Goal: Register for event/course

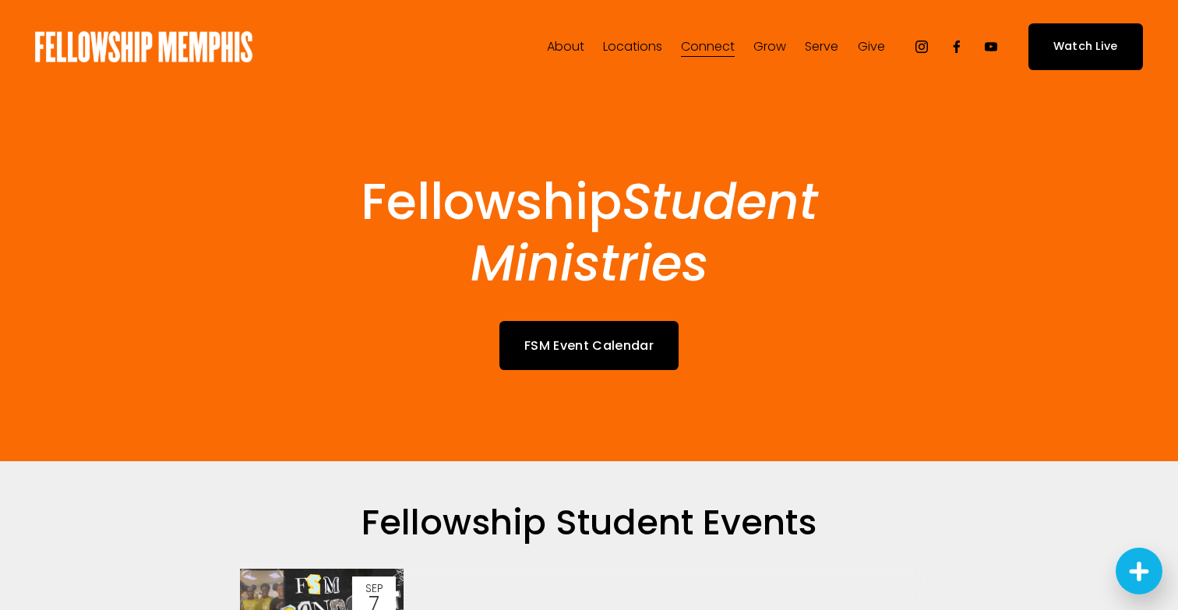
click at [0, 0] on span "Kids" at bounding box center [0, 0] width 0 height 0
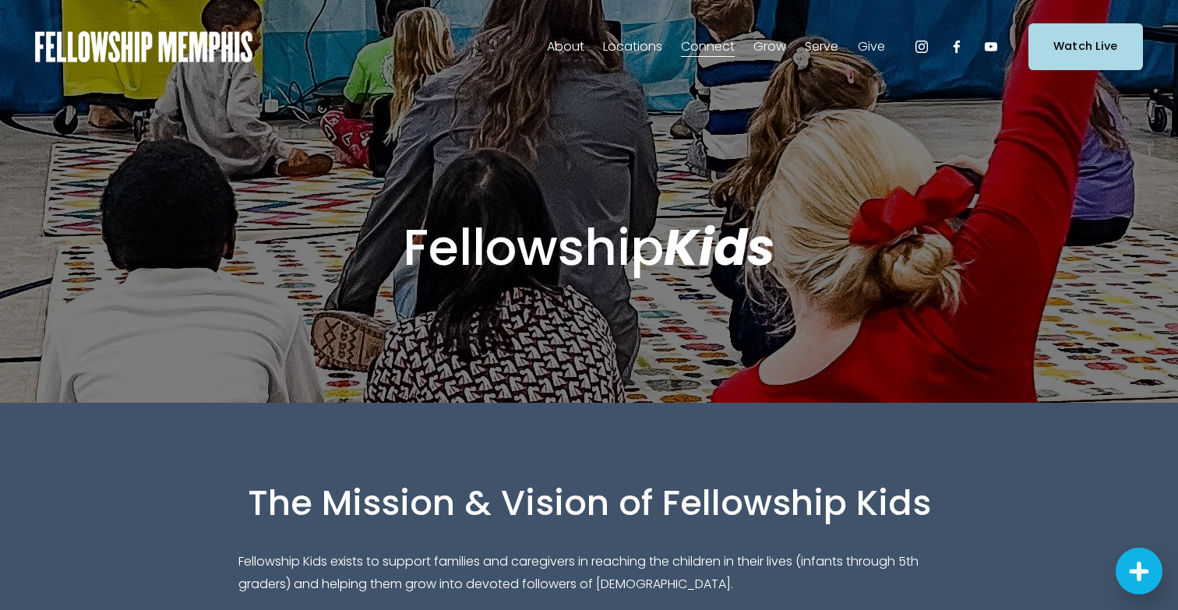
click at [0, 0] on span "Events" at bounding box center [0, 0] width 0 height 0
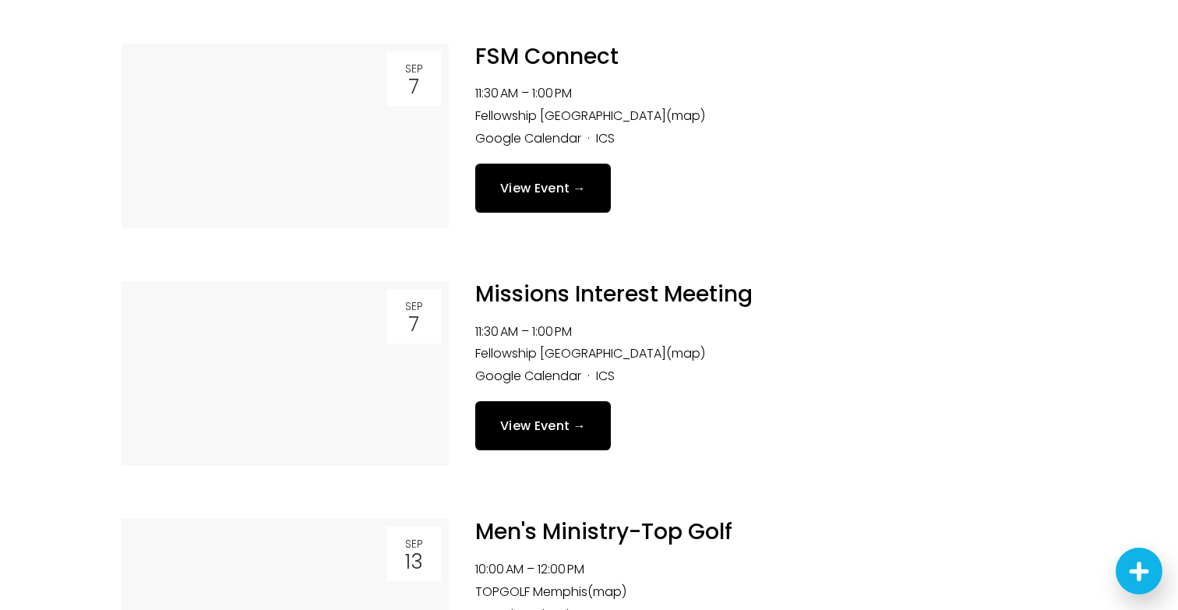
scroll to position [1454, 0]
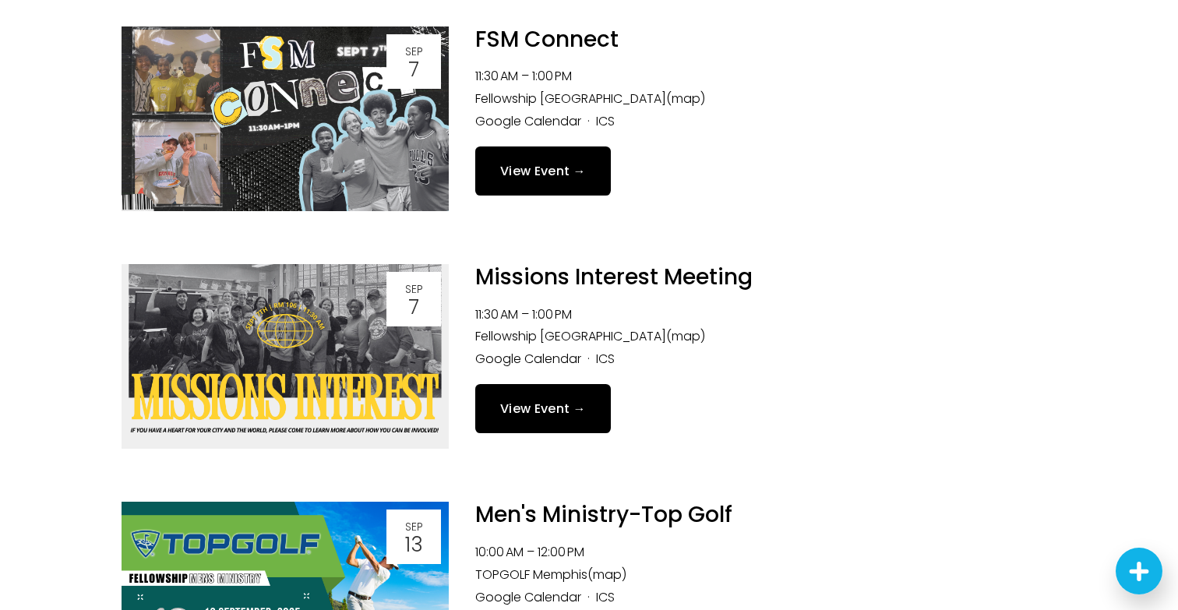
click at [280, 142] on img at bounding box center [285, 118] width 327 height 185
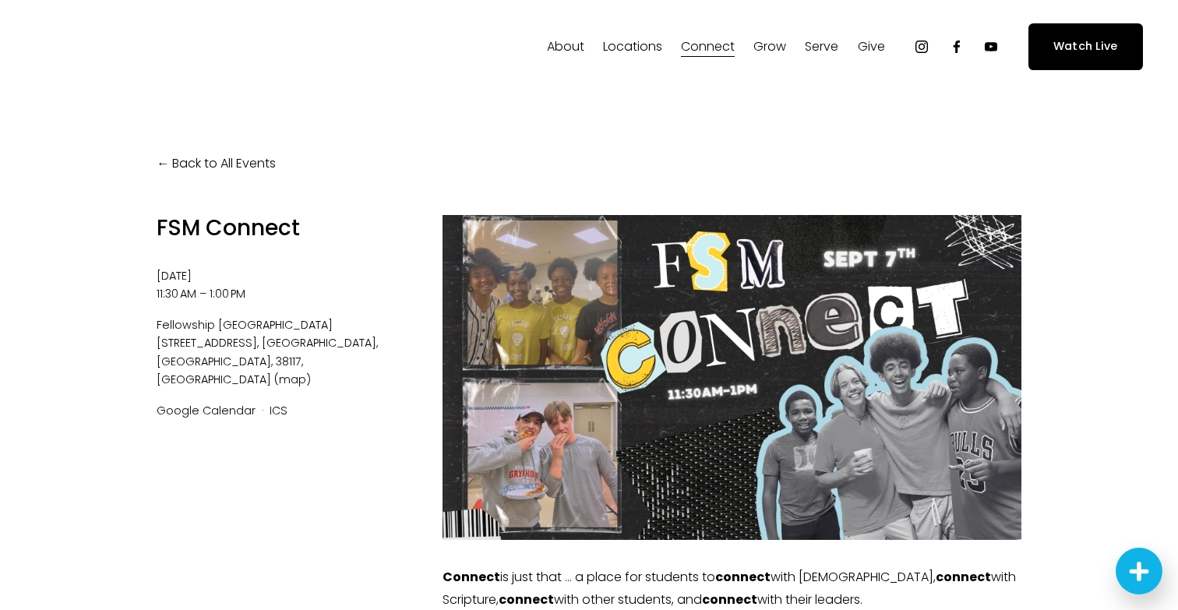
click at [192, 153] on link "Back to All Events" at bounding box center [216, 164] width 119 height 23
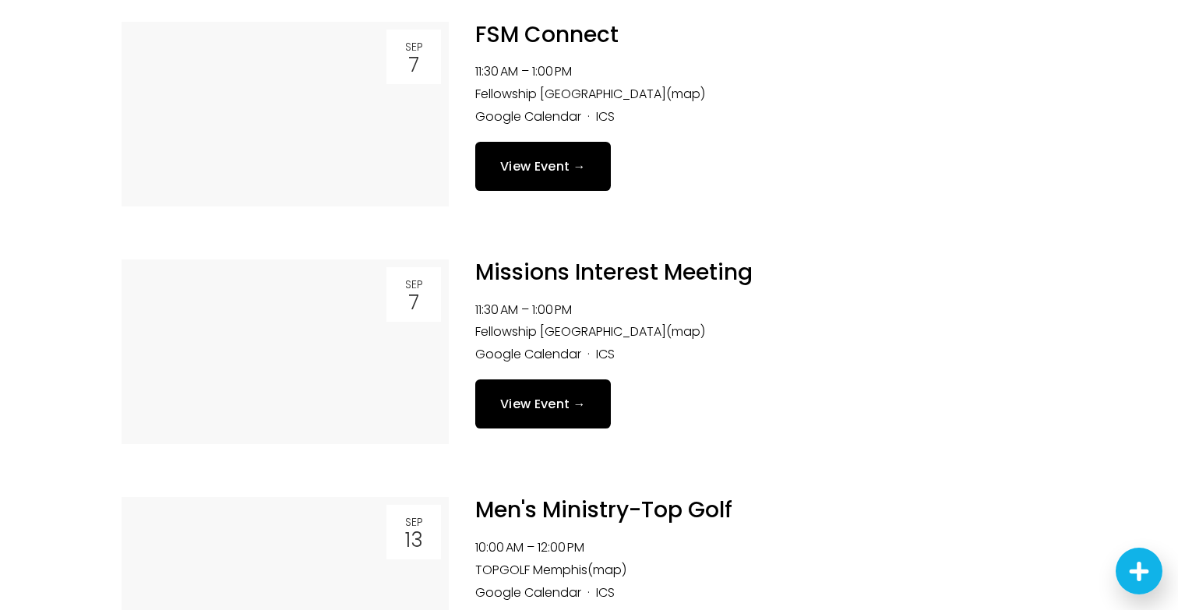
scroll to position [1570, 0]
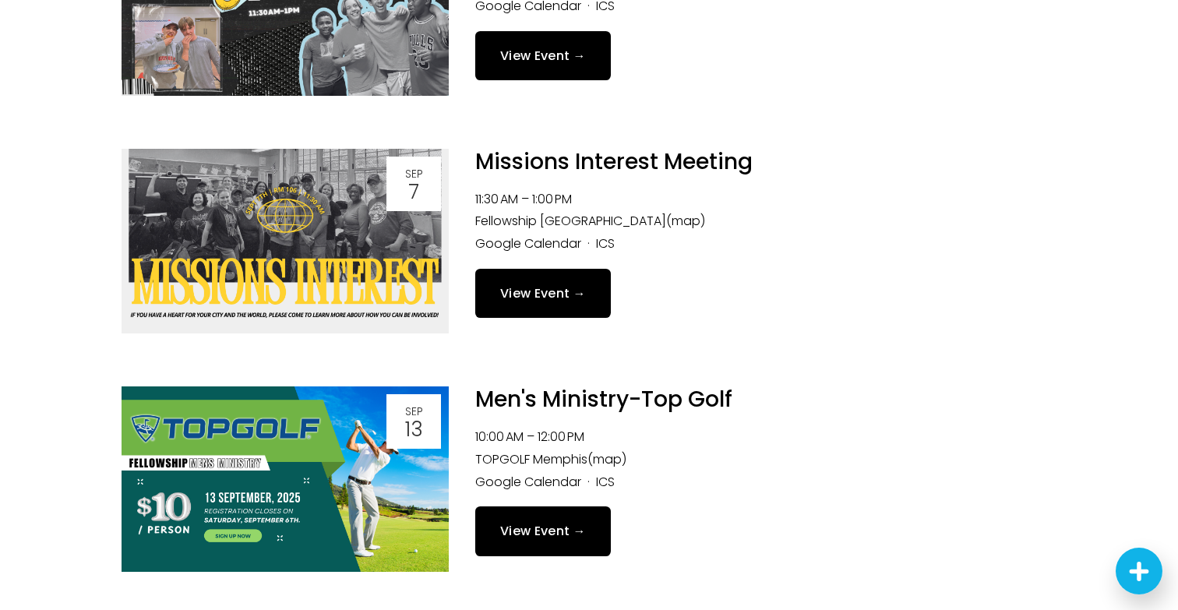
click at [254, 252] on img at bounding box center [285, 241] width 327 height 185
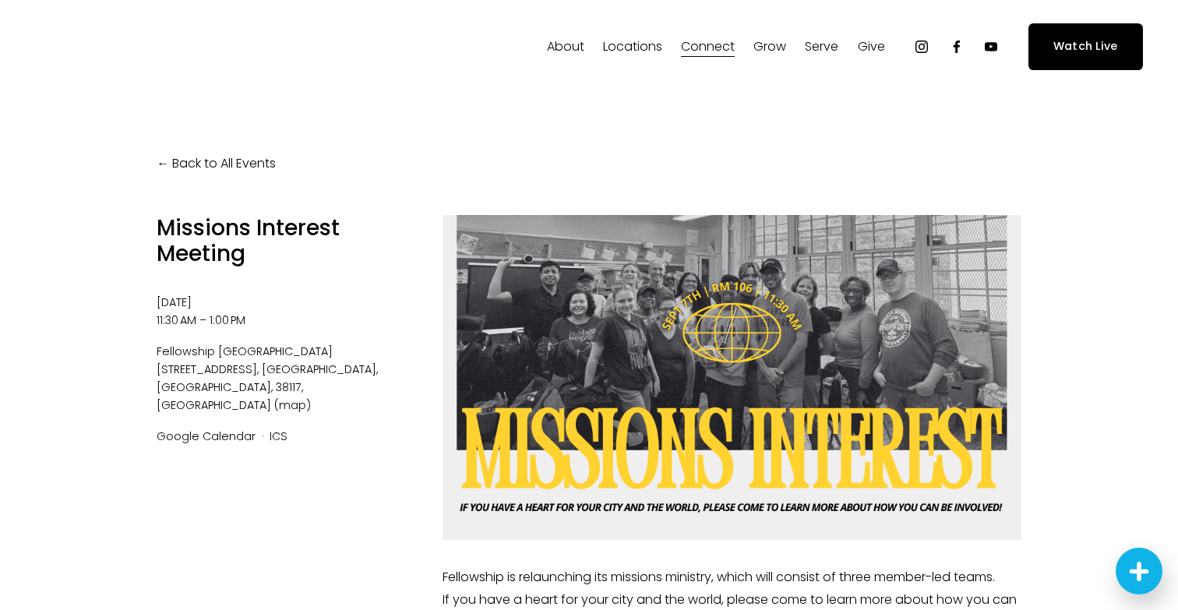
click at [208, 165] on link "Back to All Events" at bounding box center [216, 164] width 119 height 23
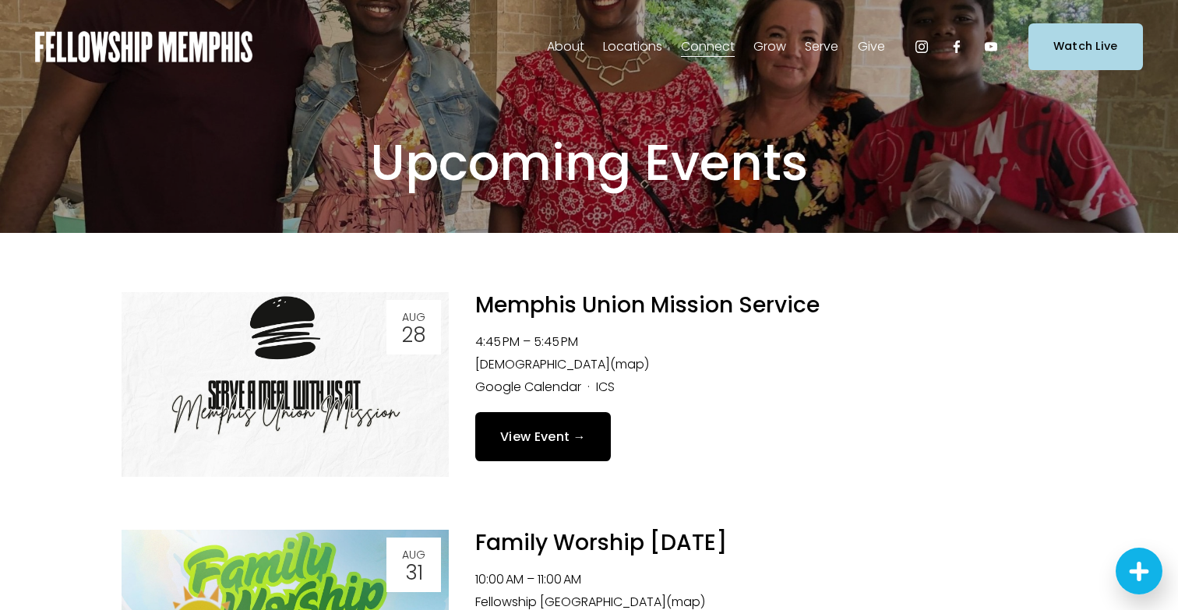
click at [0, 0] on span "Kids" at bounding box center [0, 0] width 0 height 0
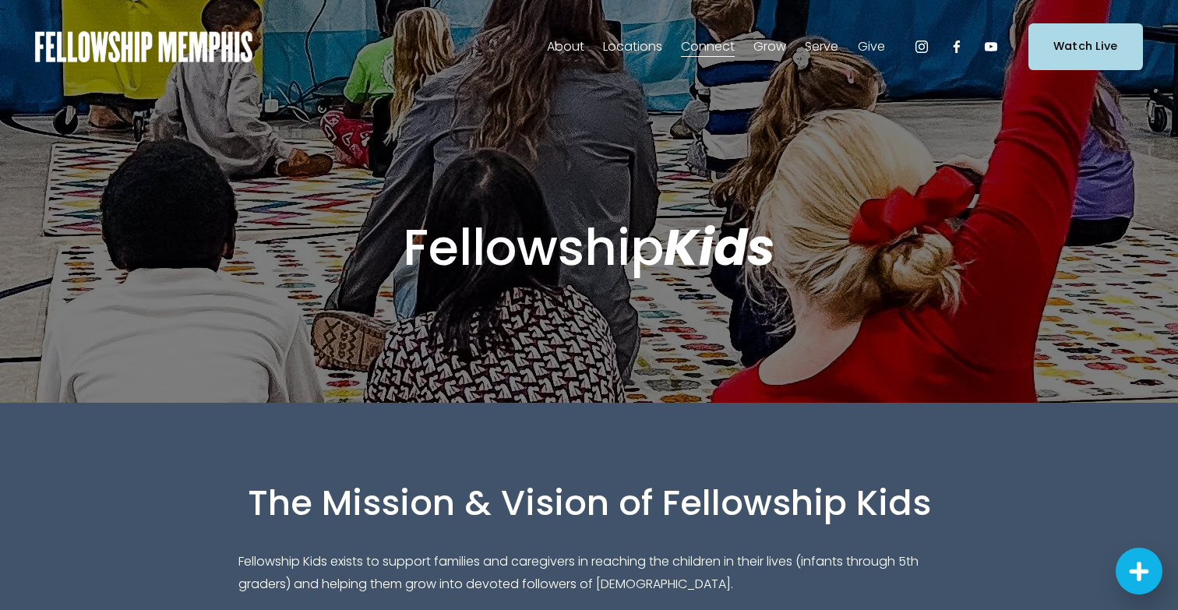
click at [232, 182] on div "Fellowship Kids" at bounding box center [589, 247] width 1006 height 217
click at [717, 143] on div "Fellowship Kids" at bounding box center [589, 247] width 1006 height 217
click at [0, 0] on span "Events" at bounding box center [0, 0] width 0 height 0
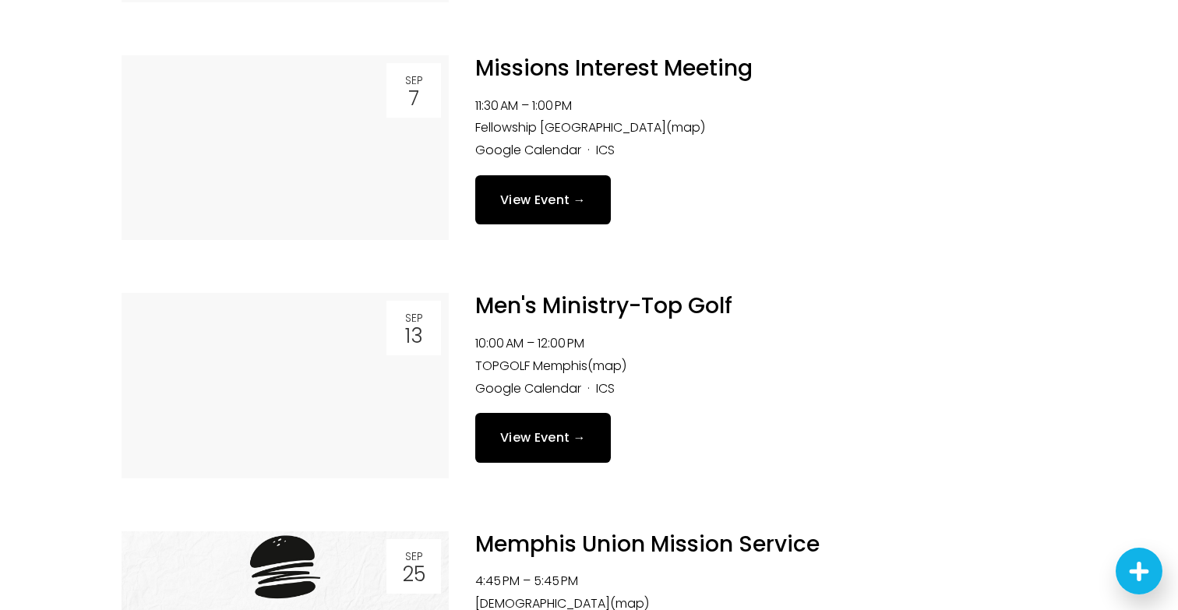
scroll to position [1755, 0]
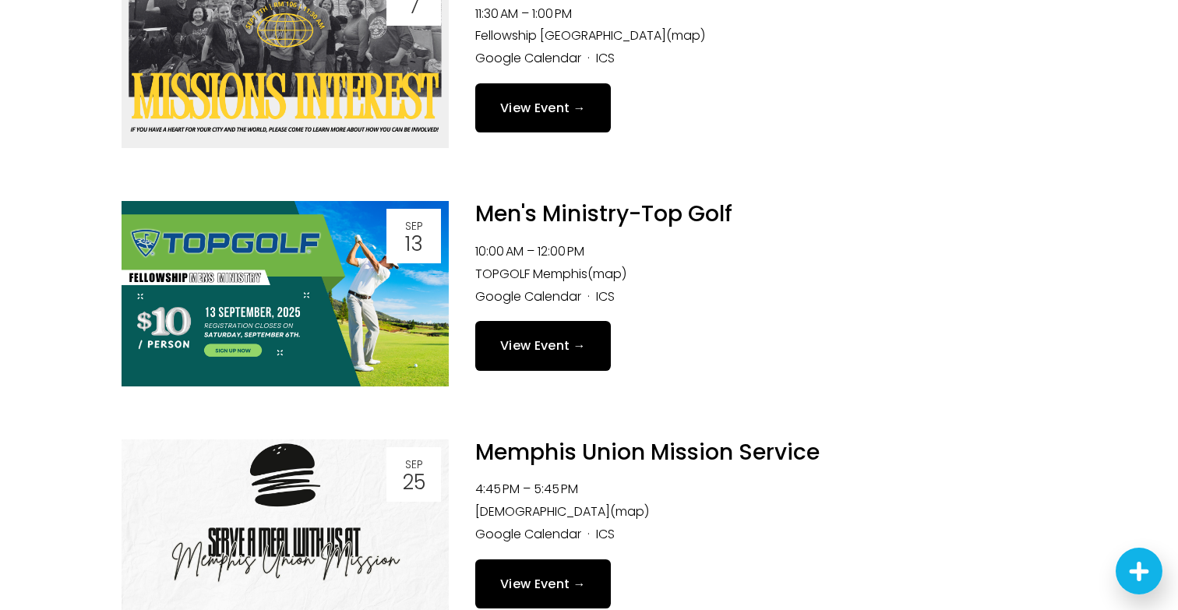
click at [333, 311] on img at bounding box center [285, 293] width 327 height 185
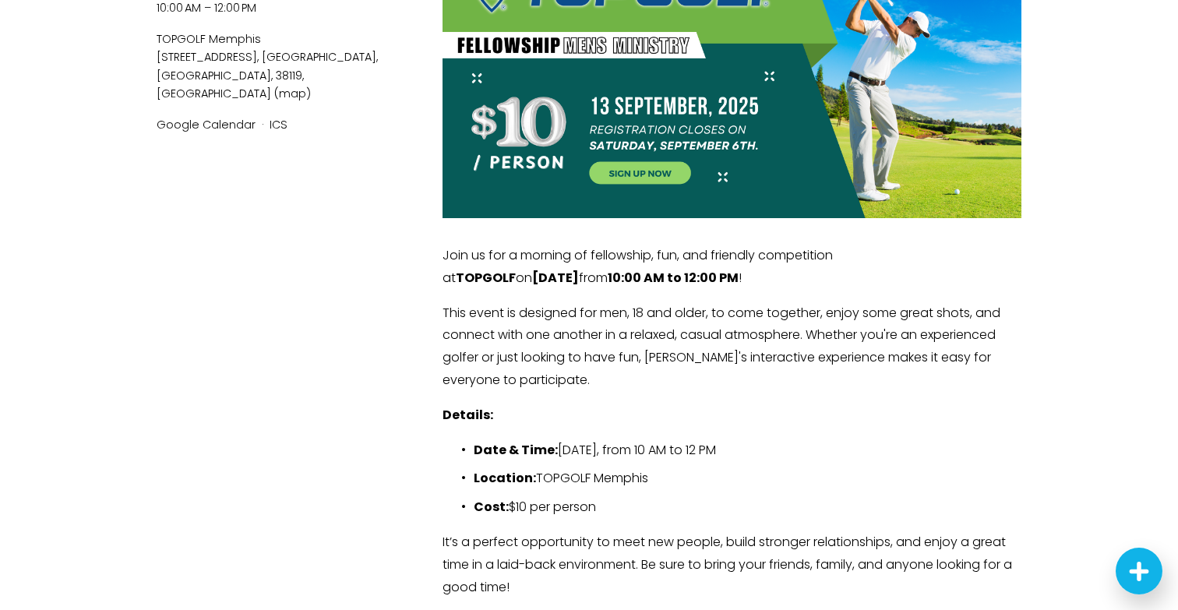
scroll to position [295, 0]
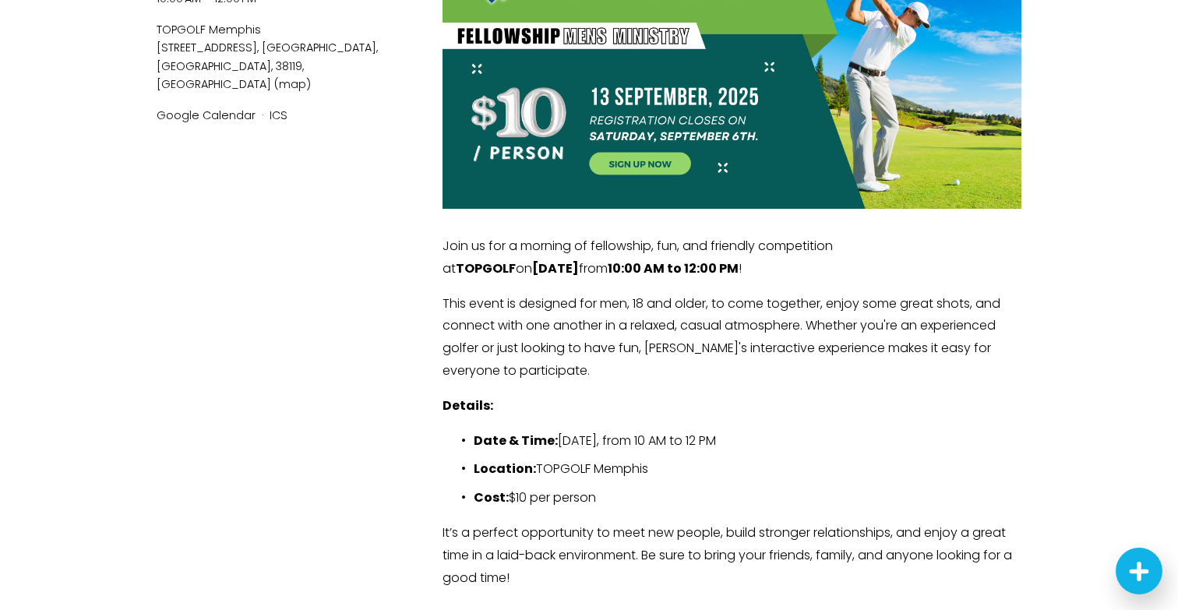
drag, startPoint x: 448, startPoint y: 245, endPoint x: 503, endPoint y: 277, distance: 63.9
click at [503, 277] on p "Join us for a morning of fellowship, fun, and friendly competition at TOPGOLF o…" at bounding box center [731, 257] width 579 height 45
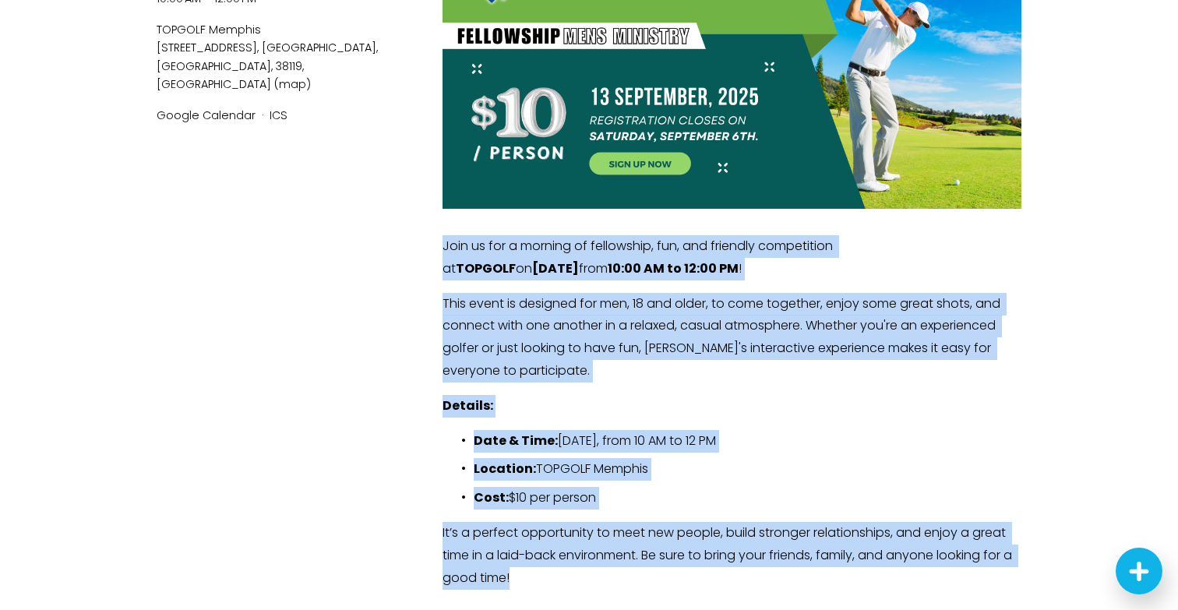
drag, startPoint x: 439, startPoint y: 248, endPoint x: 911, endPoint y: 596, distance: 586.6
click at [911, 596] on div "Join us for a morning of fellowship, fun, and friendly competition at TOPGOLF o…" at bounding box center [731, 412] width 605 height 380
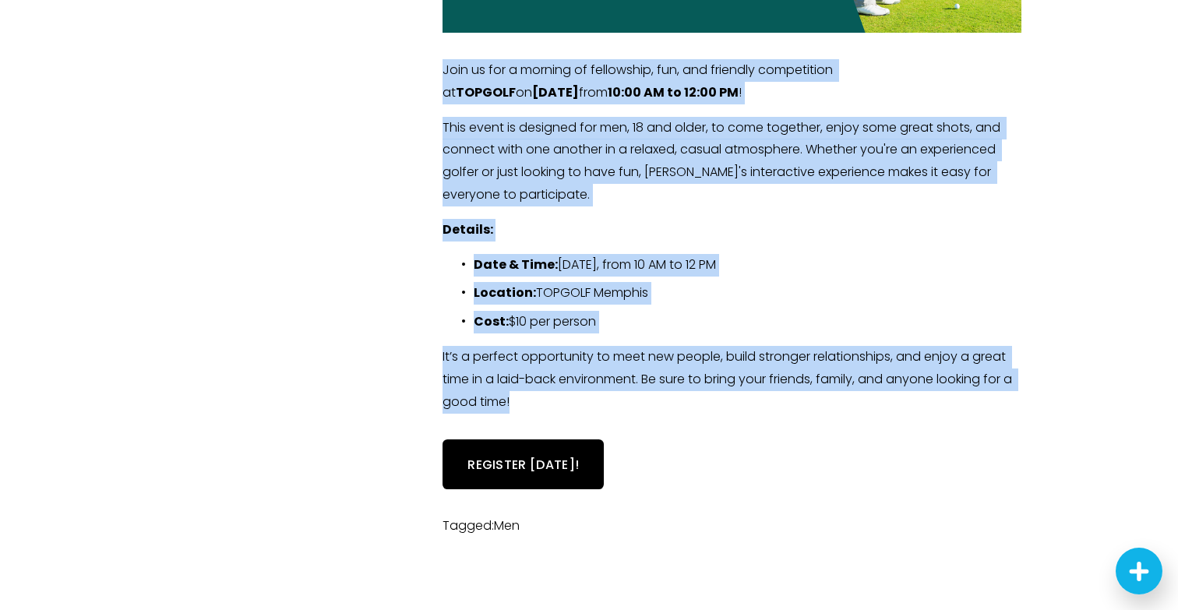
scroll to position [476, 0]
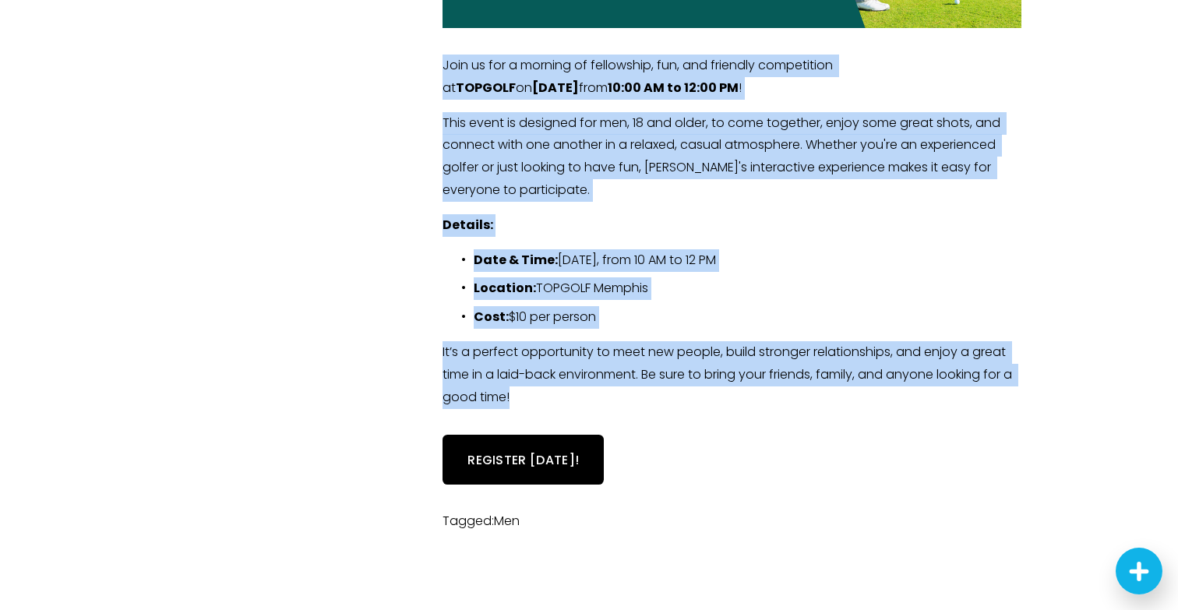
copy div "Join us for a morning of fellowship, fun, and friendly competition at TOPGOLF o…"
click at [506, 459] on link "REGISTER [DATE]!" at bounding box center [522, 459] width 161 height 49
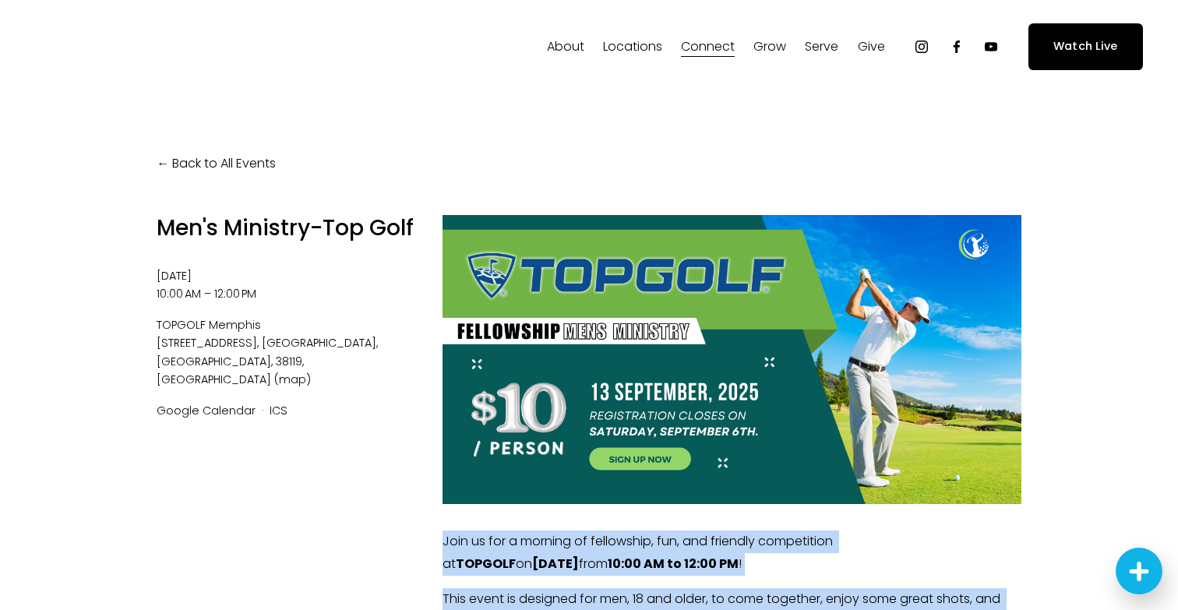
click at [169, 162] on link "Back to All Events" at bounding box center [216, 164] width 119 height 23
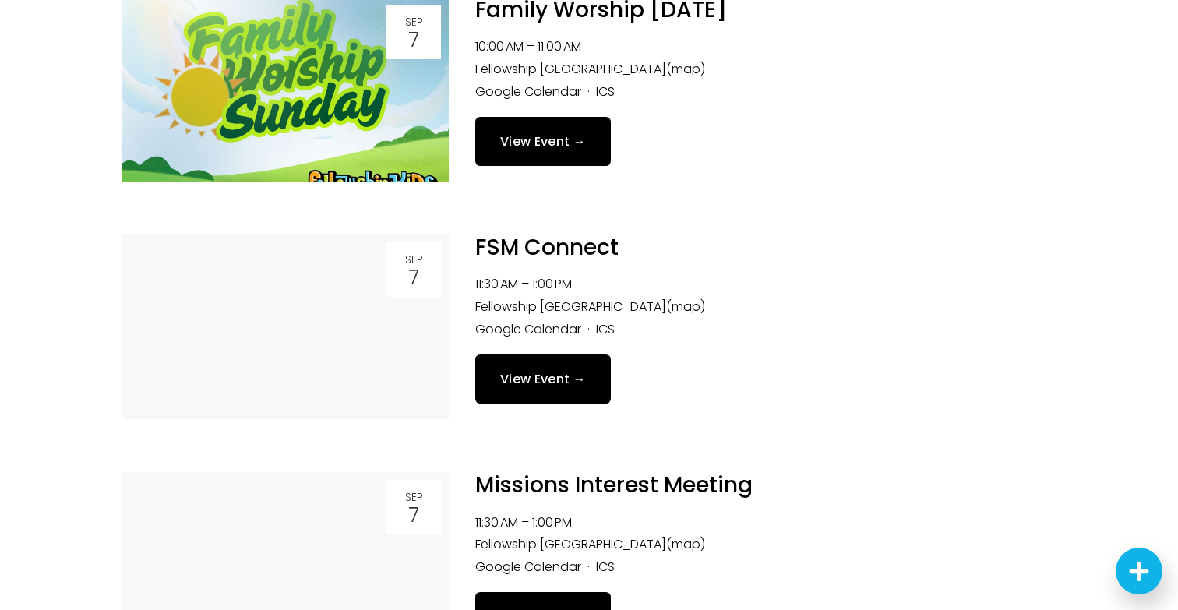
scroll to position [1274, 0]
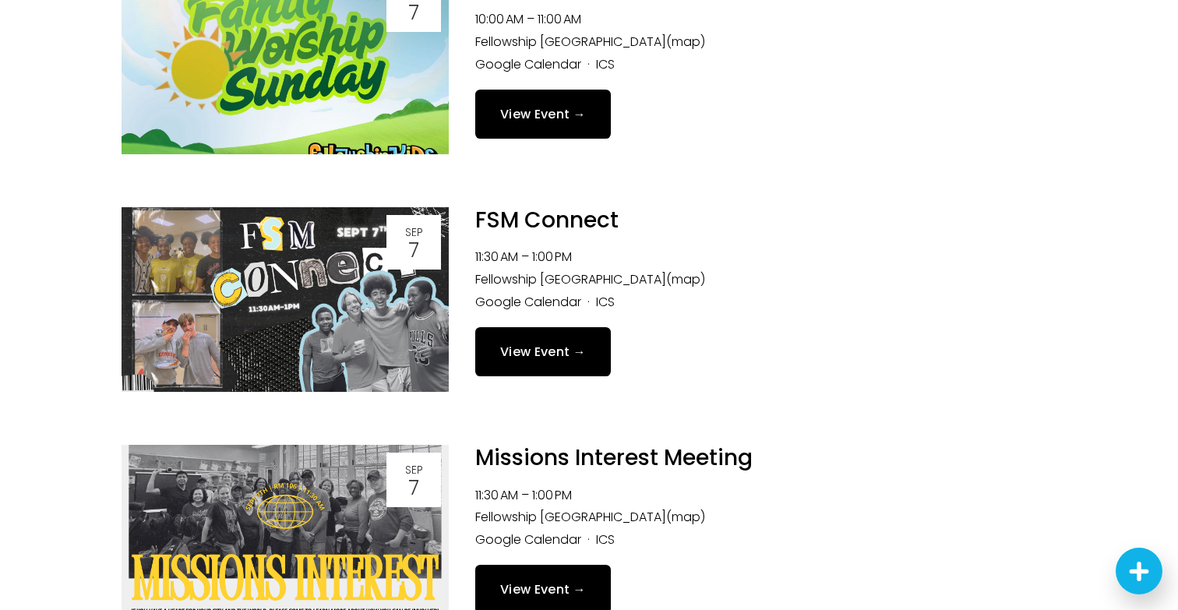
click at [541, 356] on link "View Event →" at bounding box center [543, 351] width 136 height 49
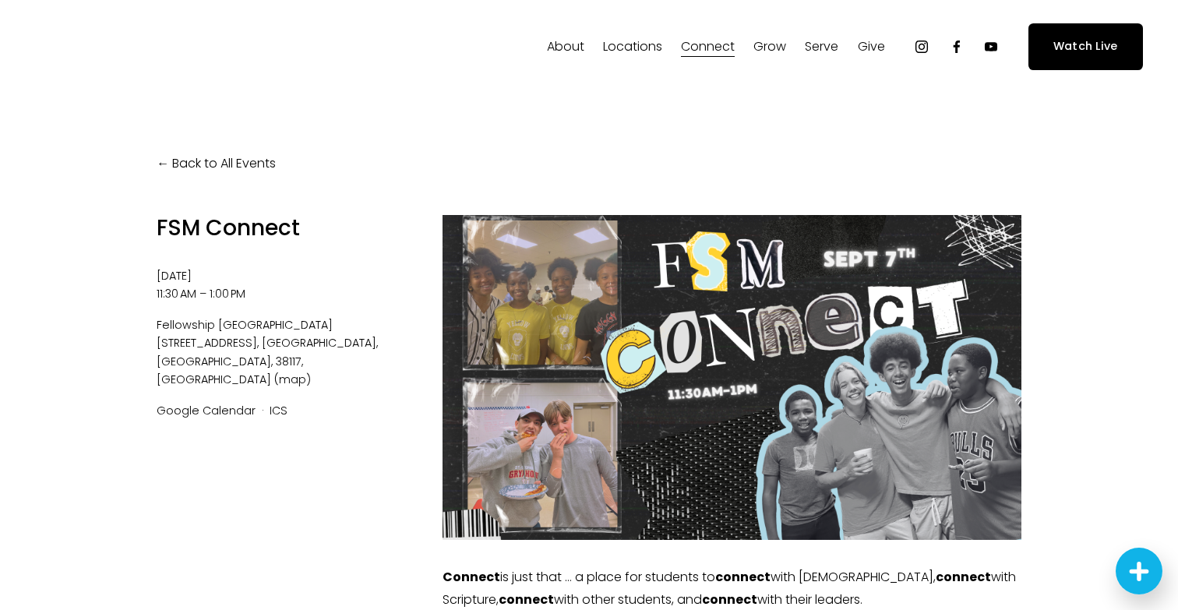
click at [173, 165] on link "Back to All Events" at bounding box center [216, 164] width 119 height 23
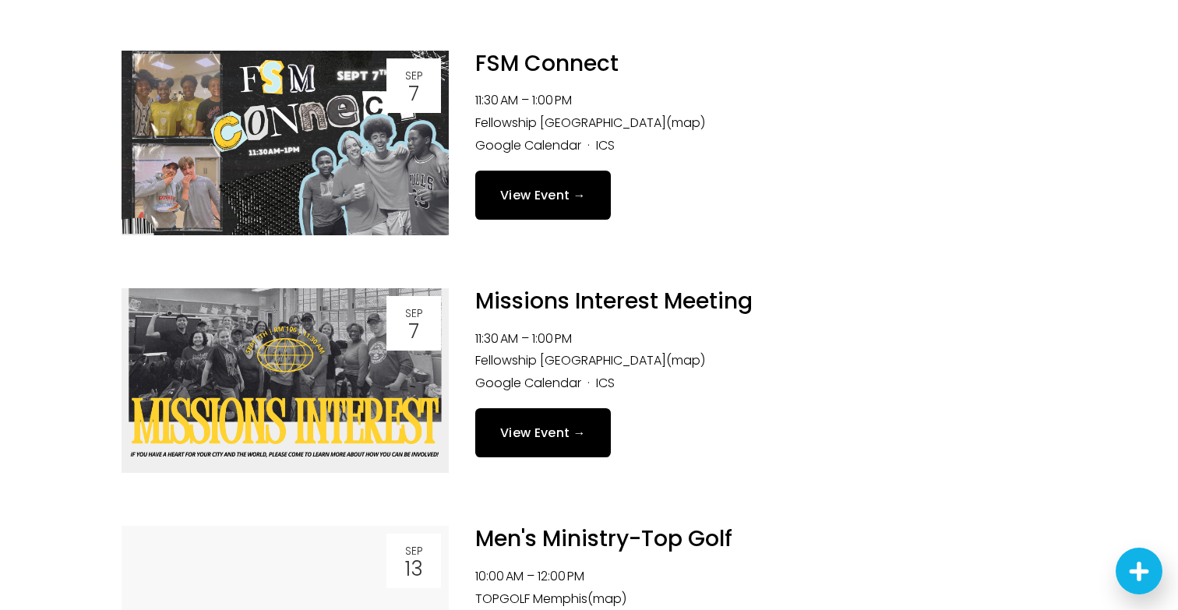
scroll to position [1437, 0]
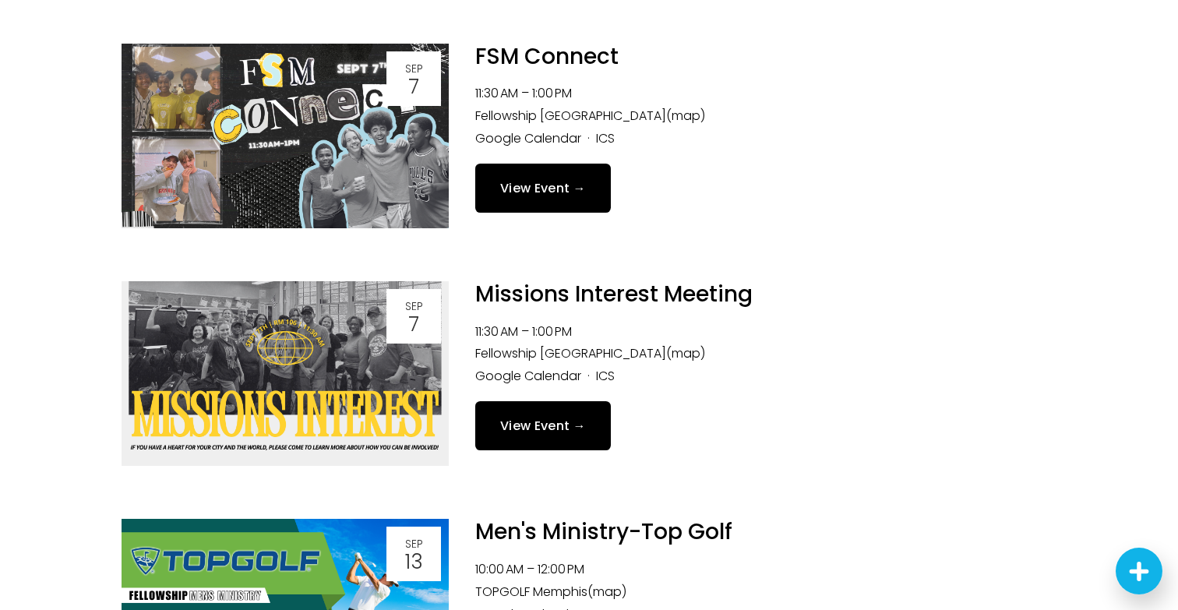
click at [538, 430] on link "View Event →" at bounding box center [543, 425] width 136 height 49
